Goal: Task Accomplishment & Management: Complete application form

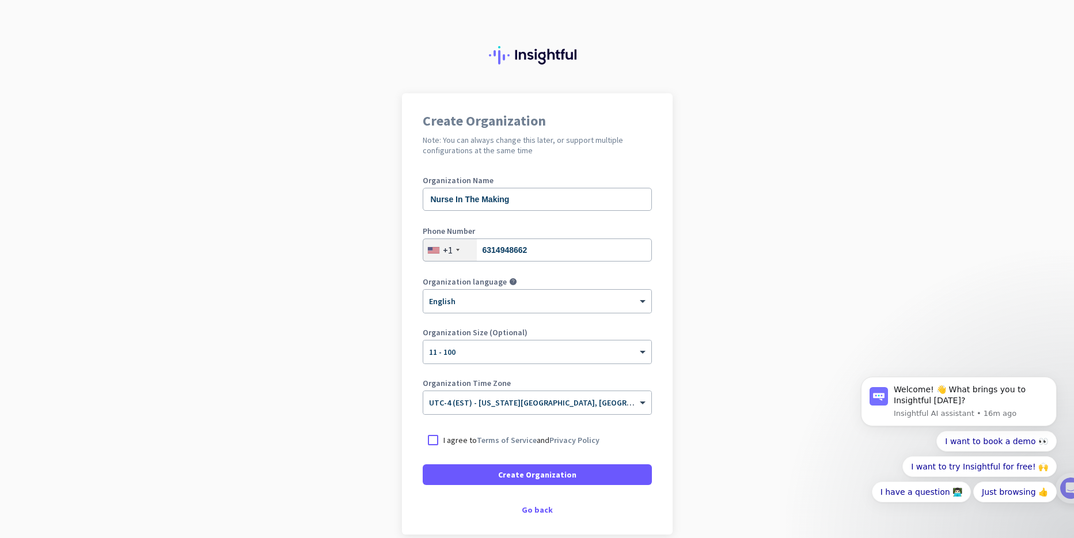
scroll to position [54, 0]
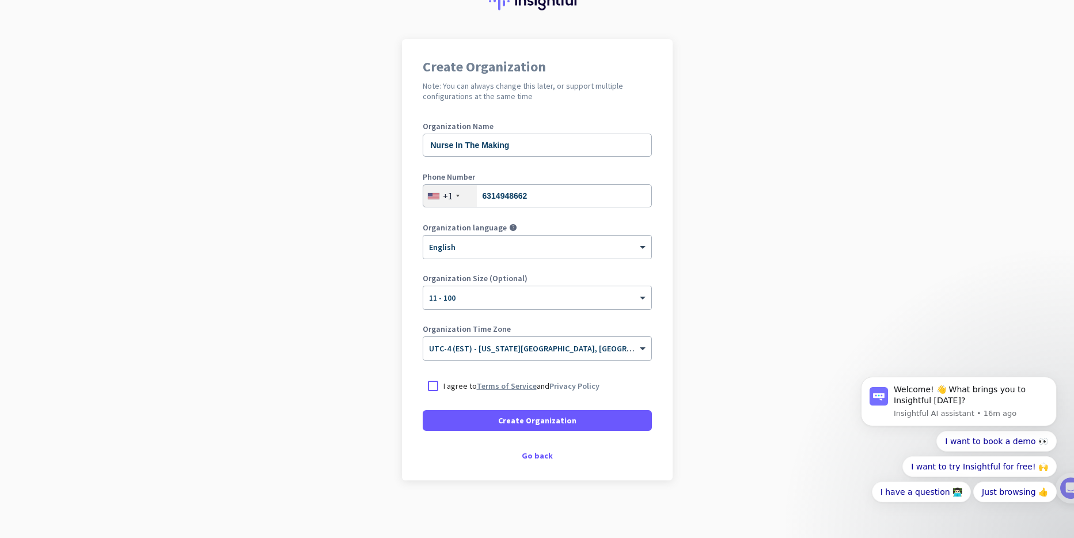
click at [488, 385] on link "Terms of Service" at bounding box center [507, 386] width 60 height 10
click at [435, 385] on div at bounding box center [433, 385] width 21 height 21
click at [530, 423] on span "Create Organization" at bounding box center [537, 421] width 78 height 12
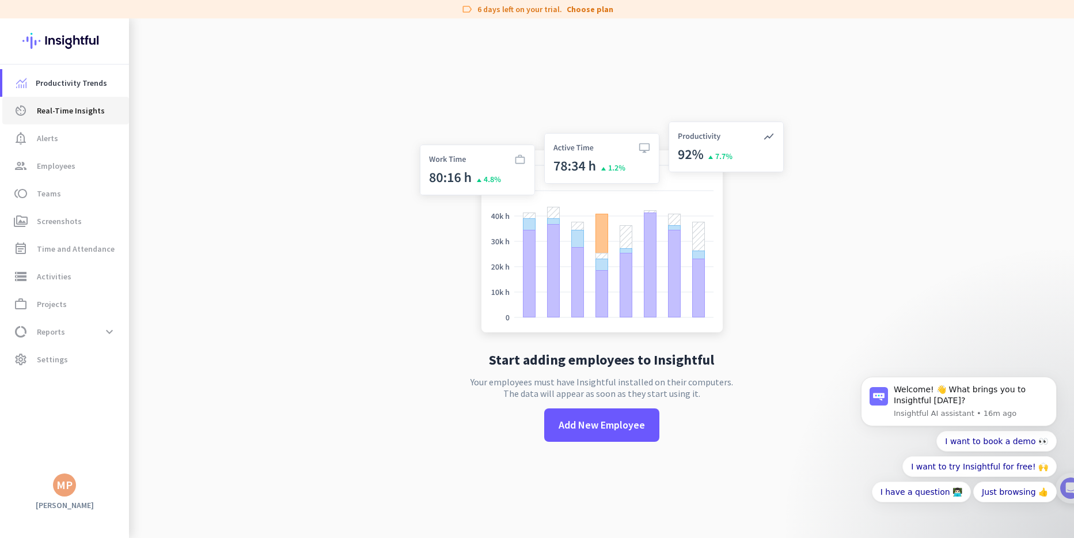
click at [77, 114] on span "Real-Time Insights" at bounding box center [71, 111] width 68 height 14
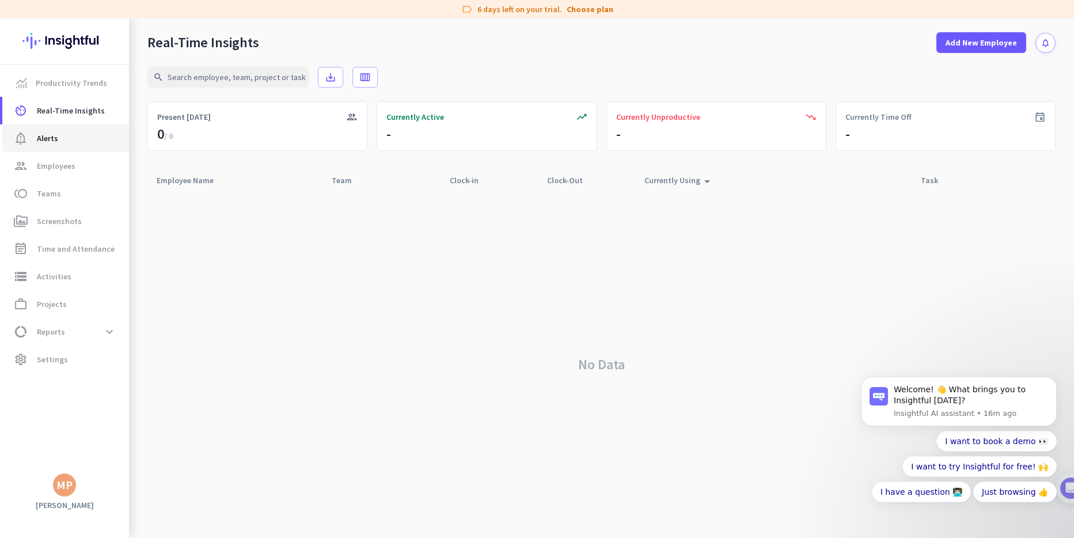
click at [71, 136] on span "notification_important Alerts" at bounding box center [66, 138] width 108 height 14
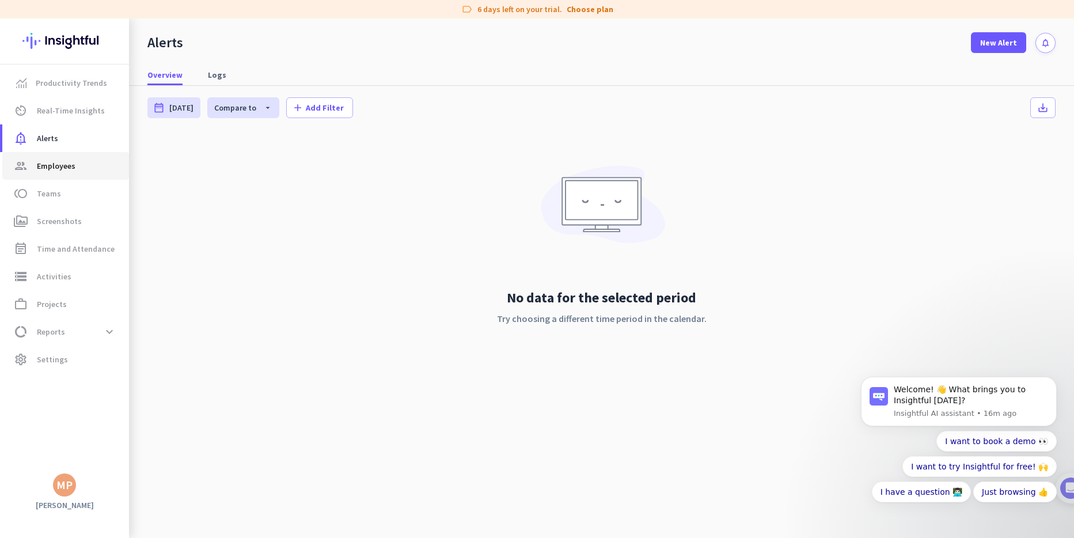
click at [71, 166] on span "Employees" at bounding box center [56, 166] width 39 height 14
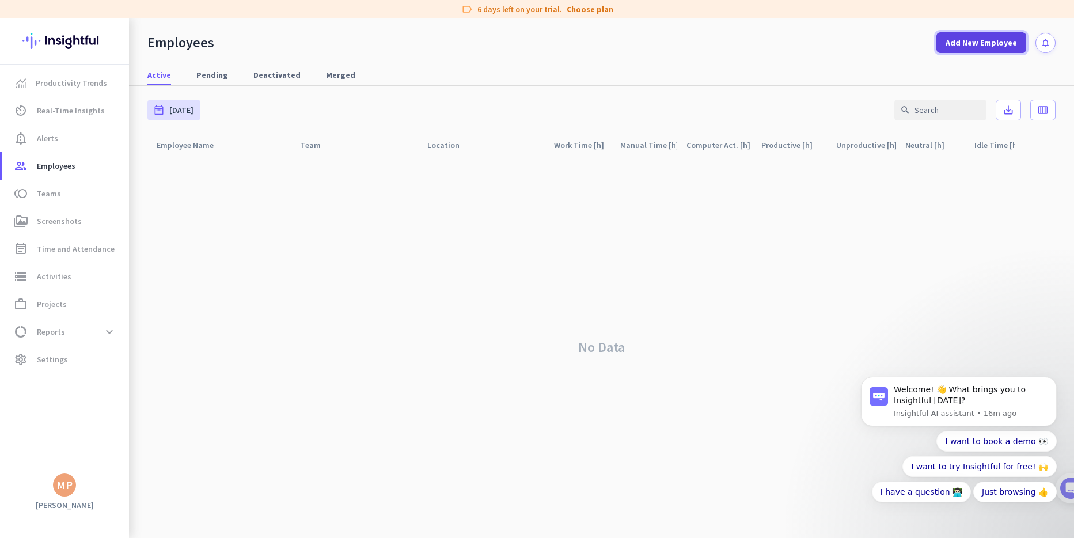
click at [990, 37] on span "Add New Employee" at bounding box center [980, 43] width 71 height 12
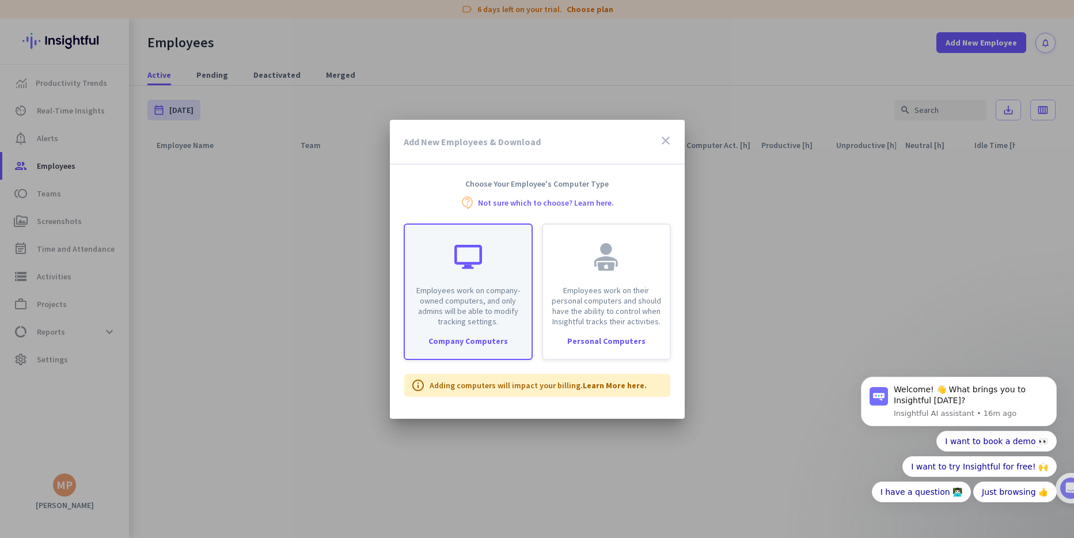
click at [471, 301] on p "Employees work on company-owned computers, and only admins will be able to modi…" at bounding box center [468, 305] width 113 height 41
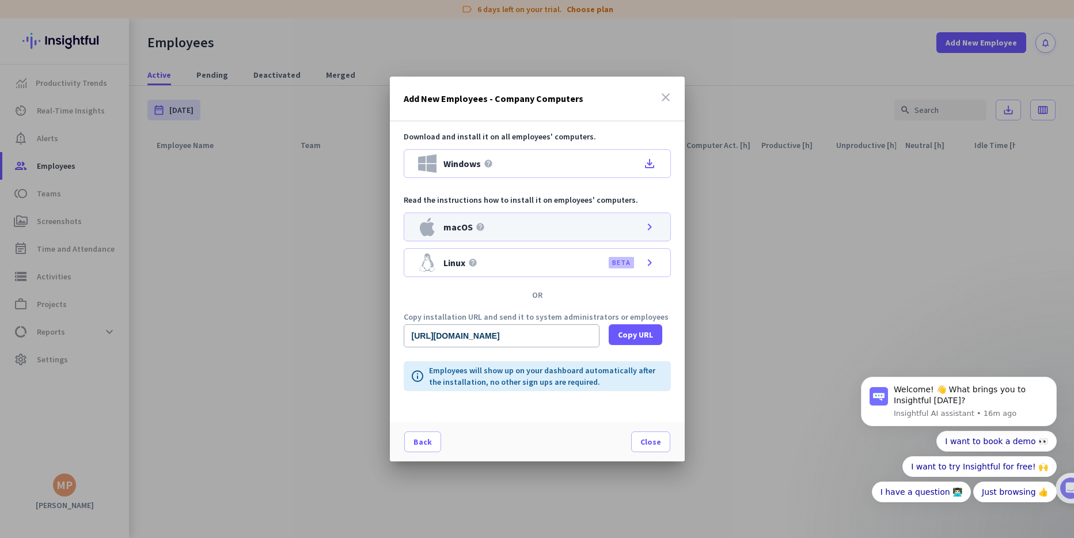
click at [506, 222] on div "macOS help chevron_right" at bounding box center [537, 226] width 267 height 29
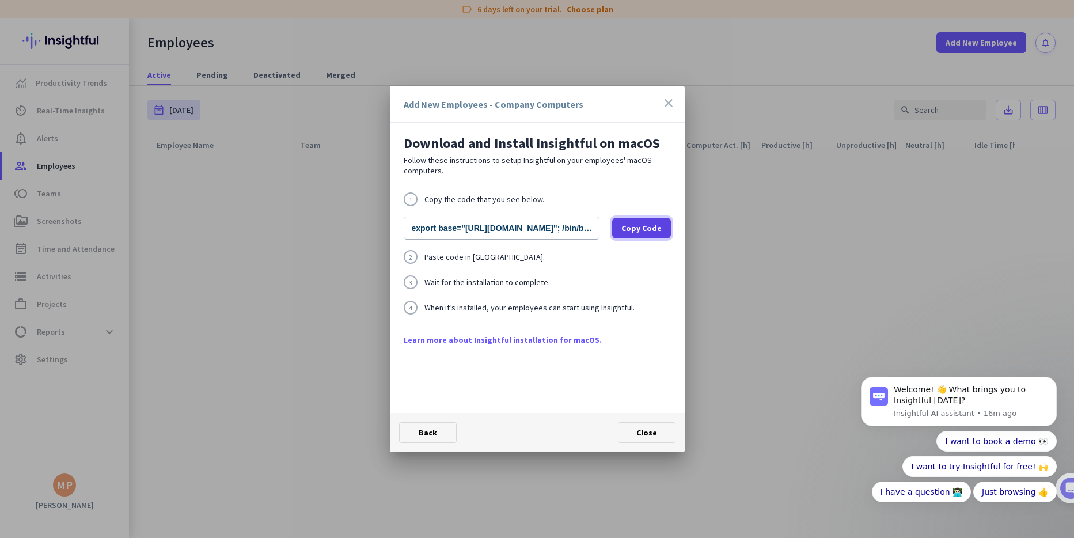
click at [641, 221] on span at bounding box center [641, 228] width 59 height 28
click at [535, 339] on link "Learn more about Insightful installation for macOS." at bounding box center [537, 340] width 267 height 12
click at [259, 301] on div at bounding box center [537, 269] width 1074 height 538
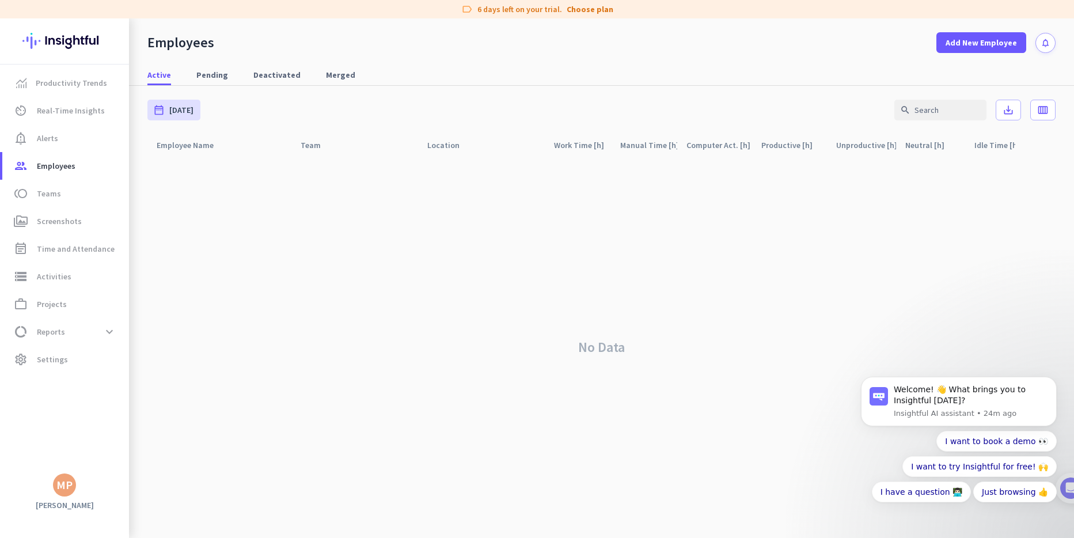
click at [362, 287] on div "No Data" at bounding box center [601, 347] width 908 height 382
click at [758, 238] on div "No Data" at bounding box center [601, 347] width 908 height 382
